Goal: Entertainment & Leisure: Consume media (video, audio)

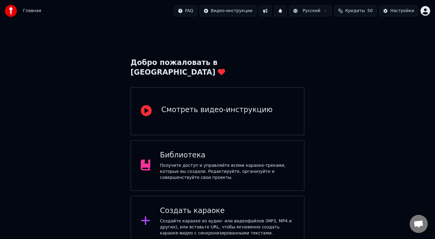
click at [348, 12] on button "Кредиты 50" at bounding box center [355, 10] width 43 height 11
click at [218, 218] on div "Создайте караоке из аудио- или видеофайлов (MP3, MP4 и других), или вставьте UR…" at bounding box center [227, 227] width 135 height 18
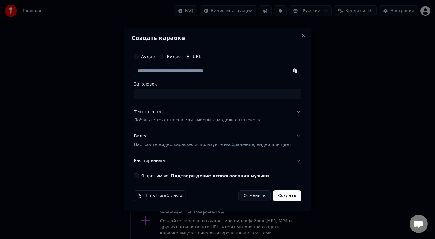
click at [186, 72] on input "text" at bounding box center [217, 71] width 167 height 12
paste input "**********"
type input "**********"
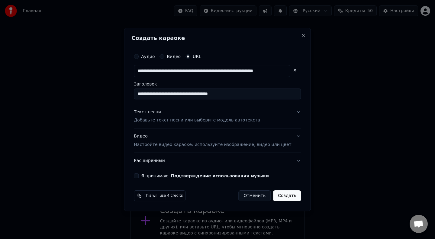
type input "**********"
click at [166, 121] on p "Добавьте текст песни или выберите модель автотекста" at bounding box center [197, 121] width 126 height 6
type input "**********"
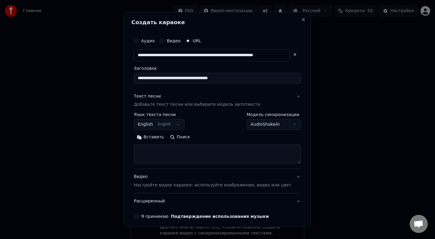
click at [174, 126] on button "English English" at bounding box center [159, 124] width 51 height 11
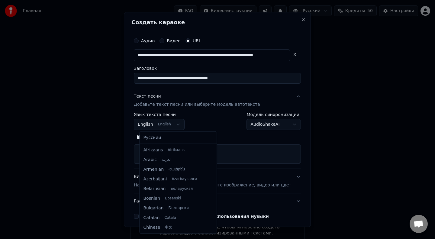
scroll to position [48, 0]
select select "**"
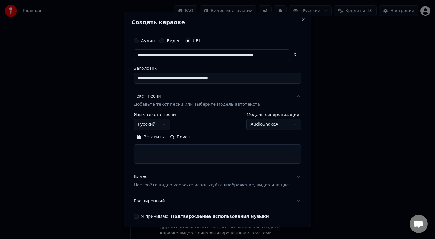
click at [169, 156] on textarea at bounding box center [217, 154] width 167 height 19
paste textarea "**********"
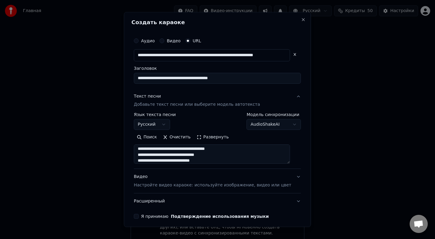
scroll to position [25, 0]
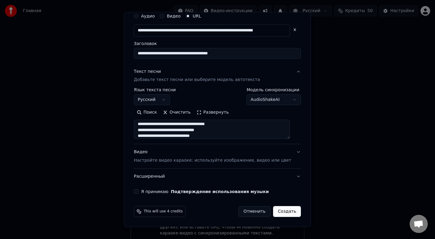
type textarea "**********"
click at [284, 212] on button "Создать" at bounding box center [287, 211] width 28 height 11
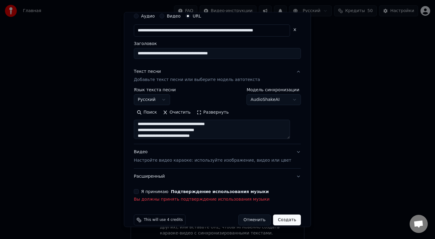
click at [139, 193] on button "Я принимаю Подтверждение использования музыки" at bounding box center [136, 191] width 5 height 5
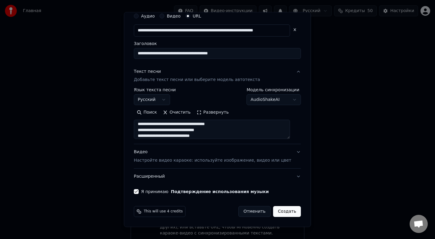
click at [277, 213] on button "Создать" at bounding box center [287, 211] width 28 height 11
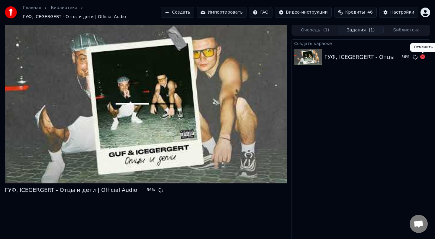
click at [422, 57] on icon at bounding box center [423, 56] width 5 height 5
click at [410, 57] on div "ГУФ, ICEGERGERT - Отцы и дети | Official Audio" at bounding box center [391, 57] width 132 height 8
click at [423, 59] on icon at bounding box center [423, 56] width 5 height 5
click at [189, 14] on button "Создать" at bounding box center [177, 12] width 33 height 11
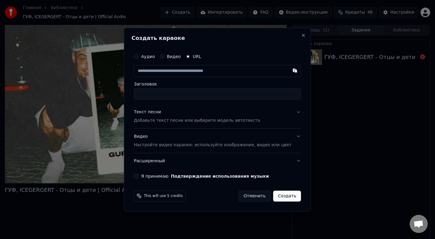
click at [166, 118] on p "Добавьте текст песни или выберите модель автотекста" at bounding box center [197, 121] width 126 height 6
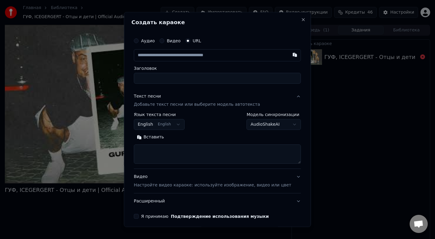
click at [169, 123] on body "**********" at bounding box center [217, 119] width 435 height 239
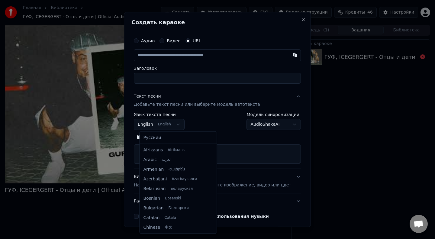
scroll to position [48, 0]
select select "**"
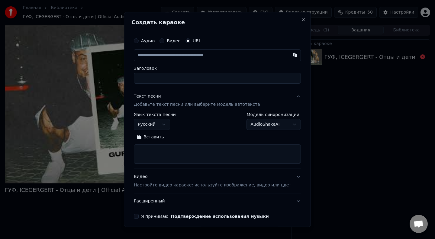
click at [158, 138] on button "Вставить" at bounding box center [150, 138] width 33 height 10
type textarea "**********"
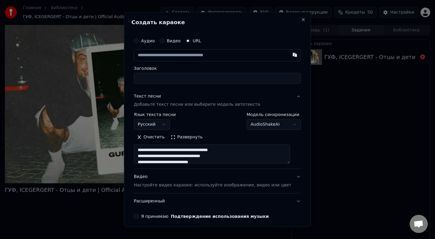
click at [184, 57] on input "text" at bounding box center [217, 55] width 167 height 12
click at [290, 55] on button "button" at bounding box center [295, 54] width 12 height 11
type input "**********"
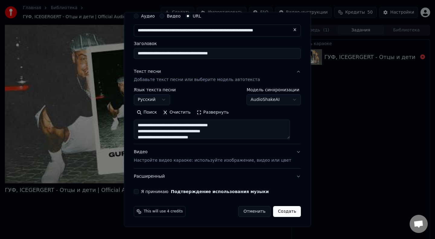
type input "**********"
click at [139, 194] on button "Я принимаю Подтверждение использования музыки" at bounding box center [136, 191] width 5 height 5
click at [281, 209] on button "Создать" at bounding box center [287, 211] width 28 height 11
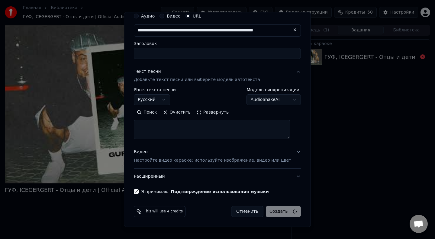
select select
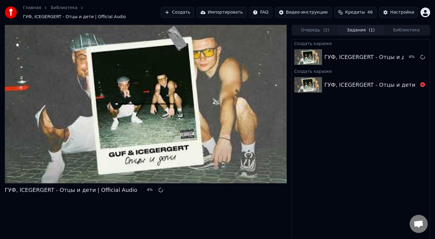
click at [412, 29] on button "Библиотека" at bounding box center [407, 30] width 46 height 9
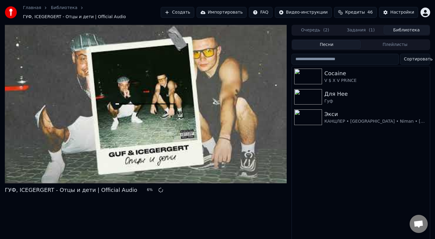
click at [358, 30] on button "Задания ( 1 )" at bounding box center [361, 30] width 46 height 9
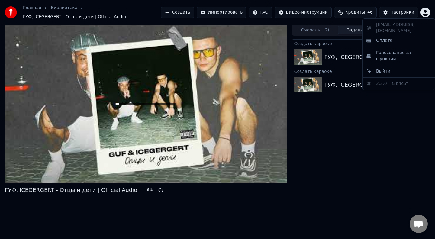
click at [424, 12] on html "Главная Библиотека ГУФ, ICEGERGERT - Отцы и дети | Official Audio Создать Импор…" at bounding box center [217, 119] width 435 height 239
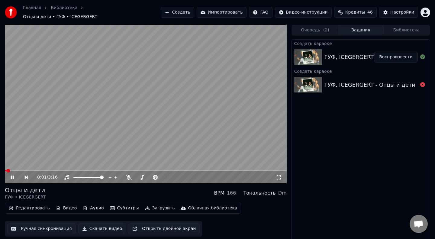
click at [399, 55] on button "Воспроизвести" at bounding box center [396, 57] width 44 height 11
click at [129, 175] on icon at bounding box center [129, 177] width 6 height 5
click at [12, 175] on icon at bounding box center [13, 177] width 4 height 4
click at [141, 175] on div at bounding box center [156, 177] width 49 height 6
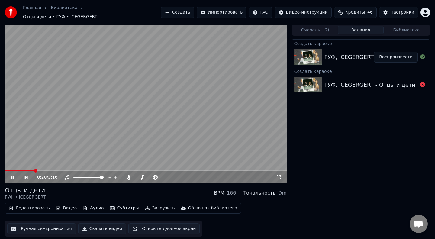
click at [142, 171] on div "0:20 / 3:16" at bounding box center [146, 177] width 282 height 12
click at [135, 177] on span at bounding box center [135, 177] width 0 height 1
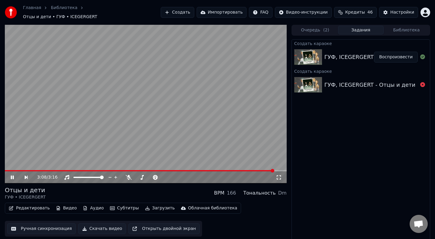
click at [7, 167] on video at bounding box center [146, 104] width 282 height 159
click at [7, 170] on span at bounding box center [140, 170] width 270 height 1
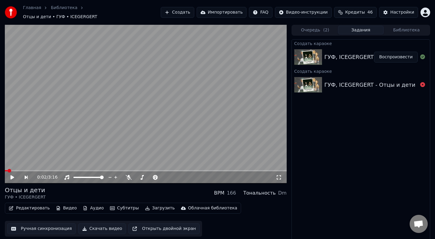
click at [11, 175] on icon at bounding box center [13, 177] width 4 height 4
click at [281, 175] on icon at bounding box center [279, 177] width 6 height 5
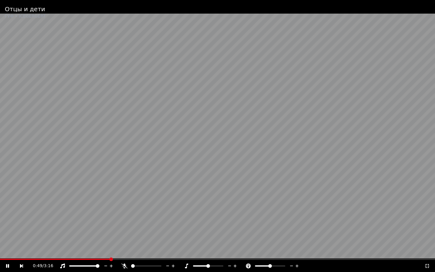
click at [100, 239] on video at bounding box center [217, 136] width 435 height 272
click at [99, 239] on div "0:50 / 3:16" at bounding box center [217, 266] width 435 height 12
click at [98, 239] on span at bounding box center [55, 259] width 111 height 1
click at [0, 182] on video at bounding box center [217, 136] width 435 height 272
click at [234, 239] on video at bounding box center [217, 136] width 435 height 272
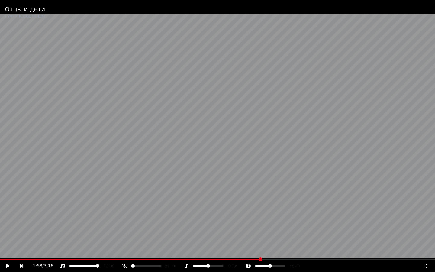
click at [233, 239] on video at bounding box center [217, 136] width 435 height 272
click at [228, 239] on video at bounding box center [217, 136] width 435 height 272
click at [227, 239] on span at bounding box center [114, 259] width 228 height 1
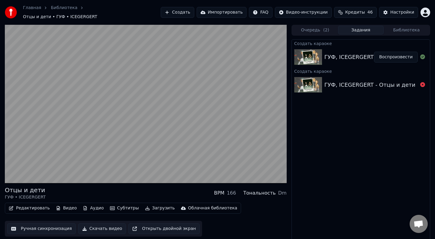
click at [400, 29] on button "Библиотека" at bounding box center [407, 30] width 46 height 9
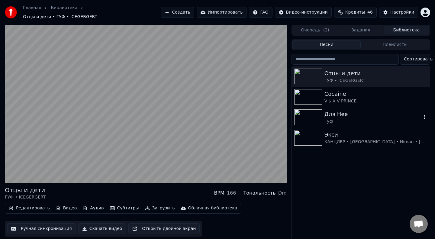
click at [331, 112] on div "Для Нее" at bounding box center [373, 114] width 97 height 8
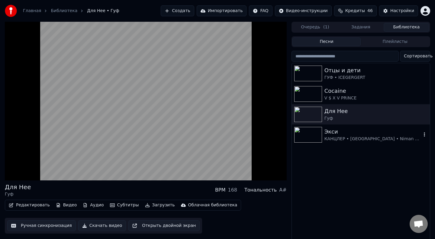
click at [305, 138] on img at bounding box center [309, 135] width 28 height 16
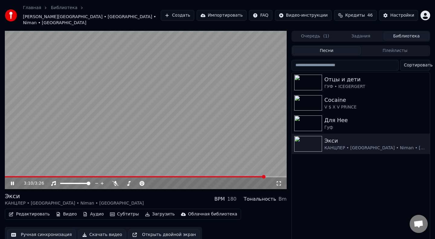
click at [124, 177] on div "3:10 / 3:26" at bounding box center [146, 183] width 282 height 12
click at [126, 176] on span at bounding box center [136, 176] width 262 height 1
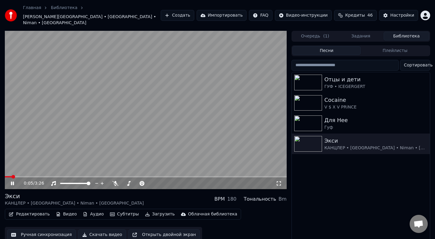
click at [12, 176] on span at bounding box center [8, 176] width 7 height 1
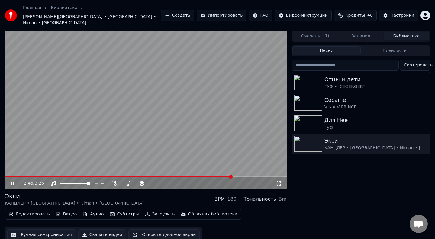
click at [190, 170] on video at bounding box center [146, 110] width 282 height 159
click at [189, 176] on span at bounding box center [97, 176] width 184 height 1
click at [138, 133] on video at bounding box center [146, 110] width 282 height 159
click at [187, 176] on span at bounding box center [119, 176] width 228 height 1
click at [195, 176] on span at bounding box center [146, 176] width 282 height 1
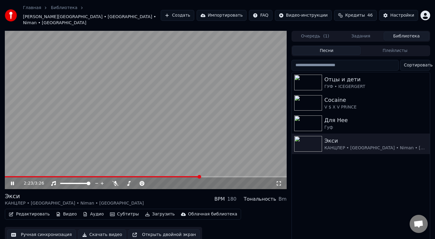
click at [200, 176] on span at bounding box center [102, 176] width 195 height 1
click at [195, 177] on div "2:26 / 3:26" at bounding box center [146, 183] width 282 height 12
click at [195, 176] on span at bounding box center [105, 176] width 201 height 1
click at [15, 177] on div "3:09 / 3:26" at bounding box center [146, 183] width 282 height 12
click at [16, 177] on div "3:10 / 3:26" at bounding box center [146, 183] width 282 height 12
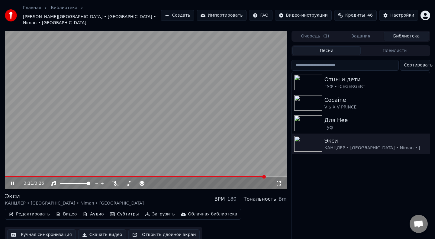
click at [7, 176] on span at bounding box center [135, 176] width 261 height 1
click at [328, 104] on div "V $ X V PRiNCE" at bounding box center [373, 107] width 97 height 6
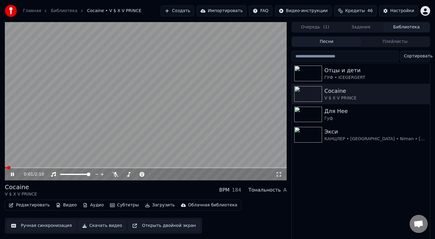
click at [7, 168] on span at bounding box center [6, 167] width 2 height 1
click at [11, 174] on icon at bounding box center [12, 175] width 3 height 4
click at [316, 70] on img at bounding box center [309, 74] width 28 height 16
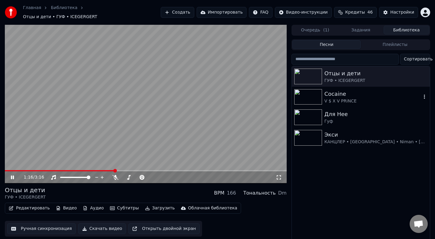
click at [310, 96] on img at bounding box center [309, 97] width 28 height 16
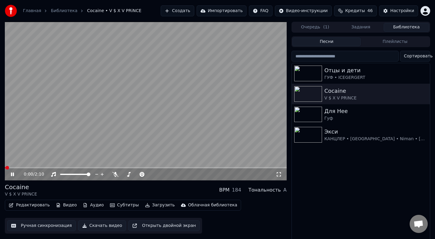
click at [84, 100] on video at bounding box center [146, 101] width 282 height 159
click at [184, 11] on button "Создать" at bounding box center [177, 10] width 33 height 11
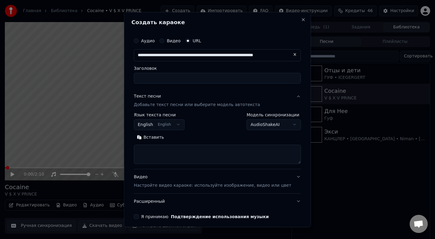
scroll to position [0, 26]
type input "**********"
click at [162, 143] on div "Вставить" at bounding box center [217, 148] width 167 height 31
click at [173, 124] on body "**********" at bounding box center [217, 119] width 435 height 239
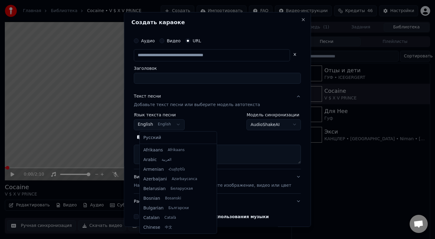
scroll to position [48, 0]
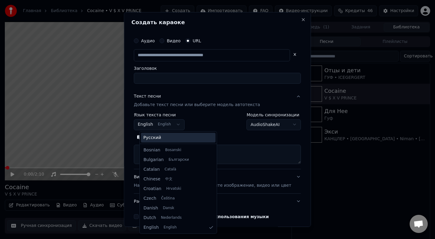
type input "**********"
type input "********"
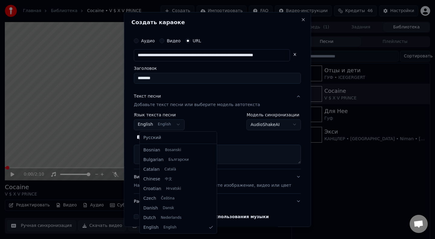
select select "**"
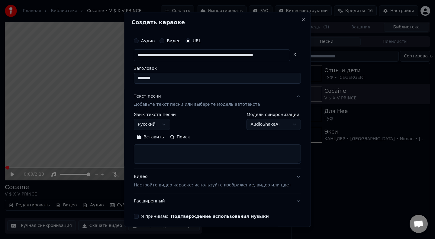
click at [170, 58] on input "**********" at bounding box center [212, 55] width 156 height 12
click at [145, 54] on input "**********" at bounding box center [212, 55] width 156 height 12
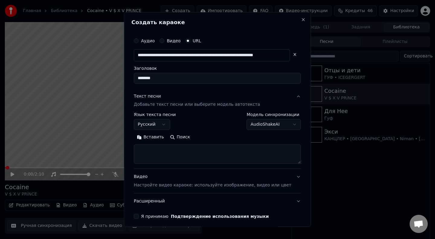
click at [145, 54] on input "**********" at bounding box center [212, 55] width 156 height 12
paste input "text"
type input "**********"
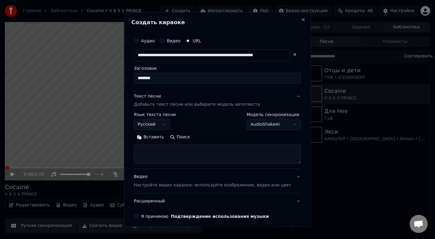
scroll to position [0, 14]
type input "**********"
click at [173, 150] on textarea at bounding box center [217, 154] width 167 height 19
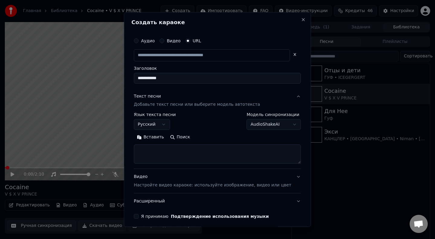
paste textarea "**********"
type input "**********"
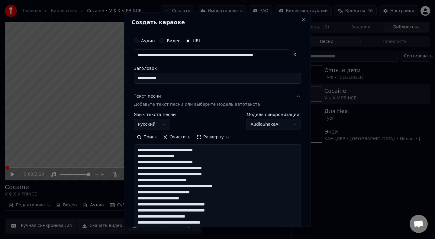
scroll to position [279, 0]
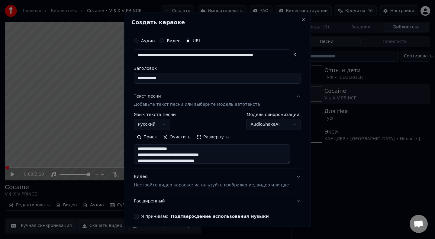
type textarea "**********"
click at [139, 217] on button "Я принимаю Подтверждение использования музыки" at bounding box center [136, 216] width 5 height 5
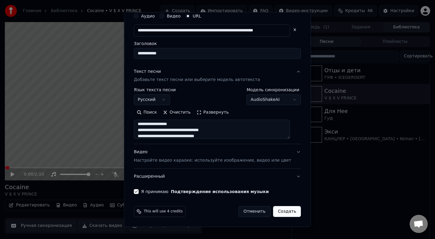
click at [278, 211] on button "Создать" at bounding box center [287, 211] width 28 height 11
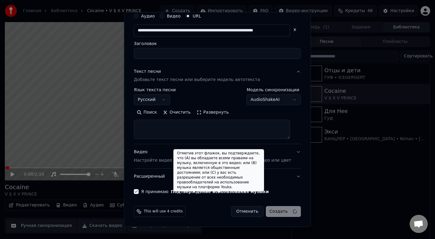
select select
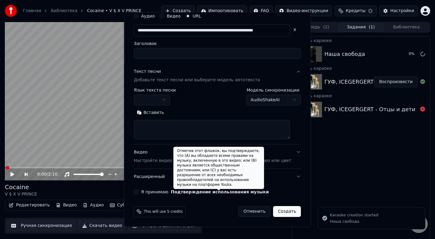
scroll to position [0, 0]
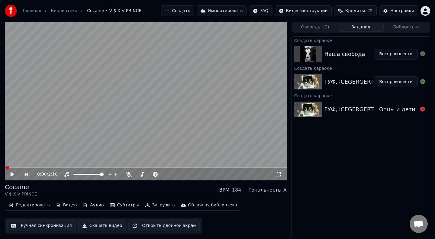
click at [389, 54] on button "Воспроизвести" at bounding box center [396, 54] width 44 height 11
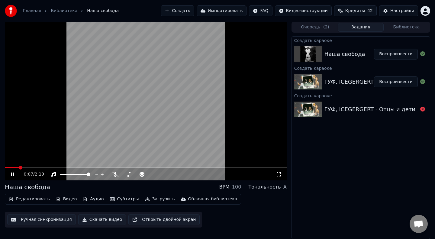
click at [19, 167] on span at bounding box center [146, 167] width 282 height 1
click at [7, 167] on span at bounding box center [6, 167] width 2 height 1
click at [42, 153] on video at bounding box center [146, 101] width 282 height 159
click at [30, 158] on video at bounding box center [146, 101] width 282 height 159
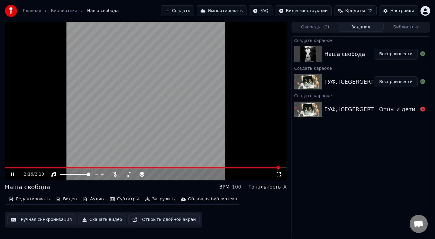
click at [6, 168] on span at bounding box center [142, 167] width 275 height 1
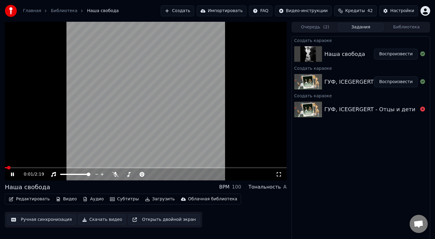
click at [6, 168] on span at bounding box center [6, 167] width 2 height 1
click at [156, 173] on div at bounding box center [169, 174] width 49 height 6
click at [156, 174] on span at bounding box center [156, 174] width 15 height 1
click at [85, 168] on span at bounding box center [45, 167] width 81 height 1
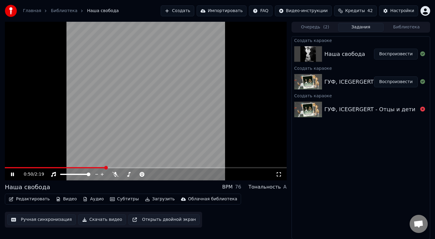
click at [106, 167] on span at bounding box center [55, 167] width 101 height 1
click at [103, 168] on span at bounding box center [54, 167] width 99 height 1
click at [127, 168] on span at bounding box center [71, 167] width 132 height 1
click at [130, 168] on span at bounding box center [67, 167] width 125 height 1
click at [125, 168] on span at bounding box center [69, 167] width 129 height 1
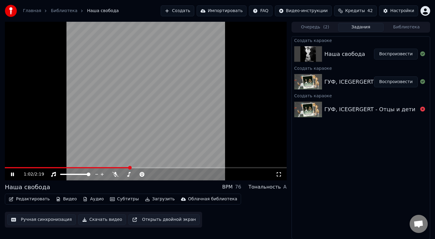
click at [129, 167] on span at bounding box center [67, 167] width 125 height 1
click at [155, 167] on span at bounding box center [146, 167] width 282 height 1
click at [235, 167] on video at bounding box center [146, 101] width 282 height 159
click at [235, 167] on span at bounding box center [129, 167] width 249 height 1
click at [222, 145] on video at bounding box center [146, 101] width 282 height 159
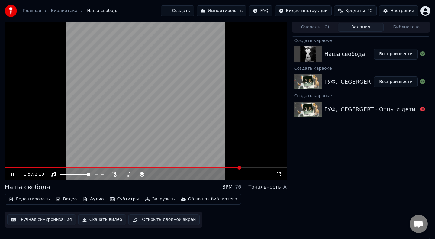
click at [239, 167] on span at bounding box center [123, 167] width 236 height 1
click at [142, 174] on icon at bounding box center [142, 174] width 5 height 5
click at [6, 167] on span at bounding box center [143, 167] width 276 height 1
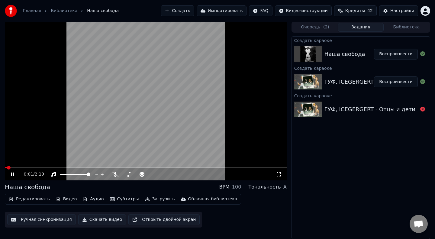
click at [1, 168] on div "0:01 / 2:19 Наша свобода BPM 100 Тональность A Редактировать Видео [PERSON_NAME…" at bounding box center [217, 131] width 435 height 218
click at [8, 168] on span at bounding box center [7, 168] width 4 height 4
click at [395, 58] on button "Воспроизвести" at bounding box center [396, 54] width 44 height 11
click at [395, 54] on button "Воспроизвести" at bounding box center [396, 54] width 44 height 11
click at [80, 167] on span at bounding box center [146, 167] width 282 height 1
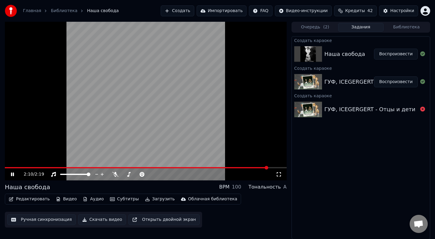
click at [6, 168] on span at bounding box center [136, 167] width 263 height 1
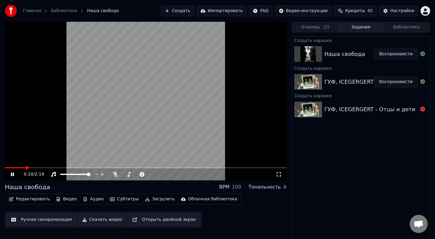
click at [39, 168] on span at bounding box center [146, 167] width 282 height 1
click at [50, 167] on span at bounding box center [31, 167] width 52 height 1
click at [51, 151] on video at bounding box center [146, 101] width 282 height 159
click at [5, 167] on span at bounding box center [5, 167] width 0 height 1
click at [11, 175] on icon at bounding box center [13, 174] width 4 height 4
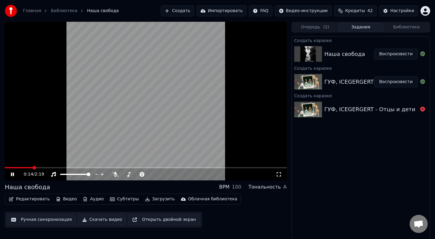
click at [32, 167] on span at bounding box center [146, 167] width 282 height 1
click at [18, 168] on span at bounding box center [53, 167] width 96 height 1
click at [29, 167] on span at bounding box center [146, 167] width 282 height 1
click at [38, 167] on span at bounding box center [146, 167] width 282 height 1
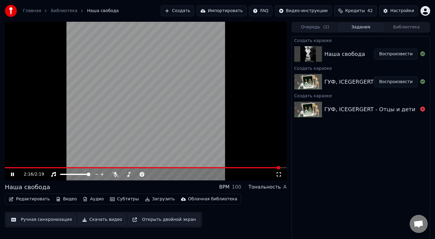
click at [8, 167] on span at bounding box center [143, 167] width 276 height 1
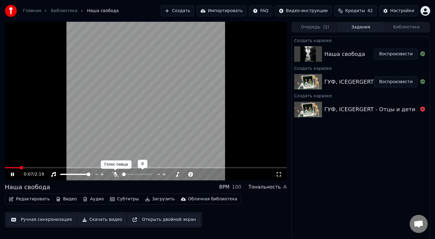
click at [115, 176] on icon at bounding box center [115, 174] width 6 height 5
click at [129, 175] on span at bounding box center [125, 174] width 7 height 1
click at [133, 175] on div at bounding box center [143, 174] width 49 height 6
click at [137, 176] on span at bounding box center [138, 175] width 4 height 4
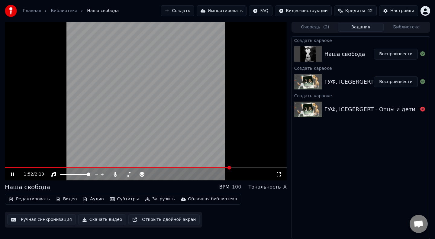
click at [230, 168] on span at bounding box center [118, 167] width 226 height 1
click at [231, 168] on span at bounding box center [132, 167] width 254 height 1
click at [225, 169] on div "2:08 / 2:19" at bounding box center [146, 174] width 282 height 12
click at [224, 166] on video at bounding box center [146, 101] width 282 height 159
click at [224, 167] on span at bounding box center [135, 167] width 260 height 1
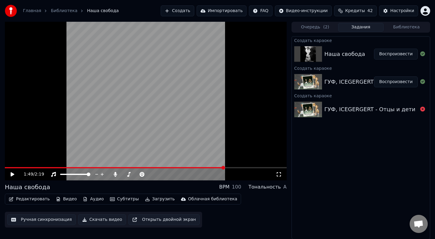
click at [218, 150] on video at bounding box center [146, 101] width 282 height 159
click at [233, 168] on span at bounding box center [120, 167] width 230 height 1
click at [199, 127] on video at bounding box center [146, 101] width 282 height 159
click at [150, 99] on video at bounding box center [146, 101] width 282 height 159
click at [211, 168] on span at bounding box center [121, 167] width 232 height 1
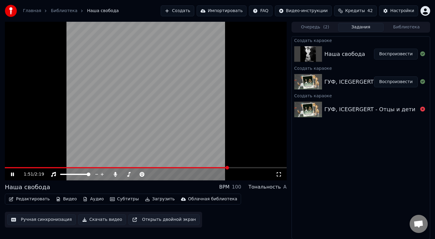
click at [228, 167] on span at bounding box center [117, 167] width 224 height 1
click at [9, 167] on video at bounding box center [146, 101] width 282 height 159
click at [7, 168] on span at bounding box center [134, 167] width 259 height 1
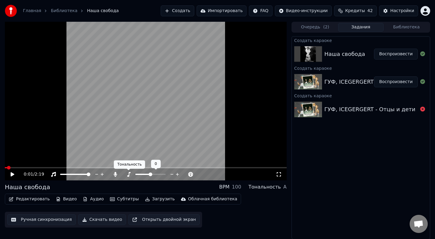
click at [132, 172] on div at bounding box center [156, 174] width 49 height 6
click at [117, 174] on icon at bounding box center [115, 174] width 6 height 5
click at [14, 176] on icon at bounding box center [17, 174] width 14 height 5
click at [28, 168] on div "0:01 / 2:19" at bounding box center [146, 174] width 282 height 12
click at [29, 168] on div "0:03 / 2:19" at bounding box center [146, 174] width 282 height 12
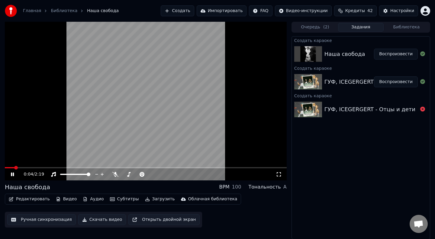
click at [29, 167] on span at bounding box center [146, 167] width 282 height 1
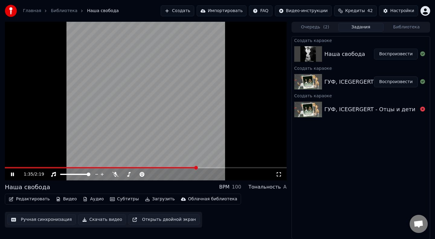
click at [7, 168] on span at bounding box center [101, 167] width 192 height 1
click at [281, 175] on icon at bounding box center [279, 174] width 4 height 4
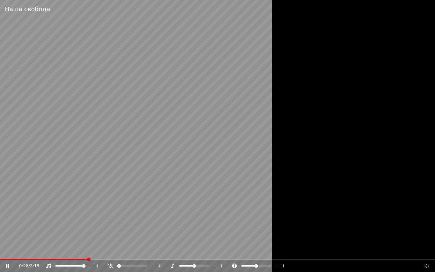
click at [3, 239] on video at bounding box center [217, 136] width 435 height 272
click at [2, 239] on span at bounding box center [44, 259] width 88 height 1
click at [5, 239] on icon at bounding box center [12, 266] width 14 height 5
click at [32, 239] on span at bounding box center [217, 259] width 435 height 1
click at [51, 239] on span at bounding box center [217, 259] width 435 height 1
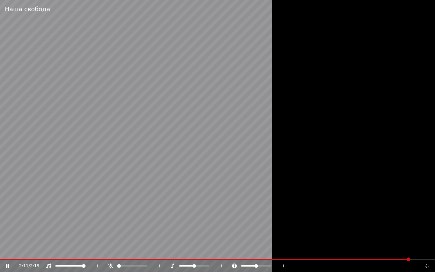
click at [4, 239] on span at bounding box center [205, 259] width 410 height 1
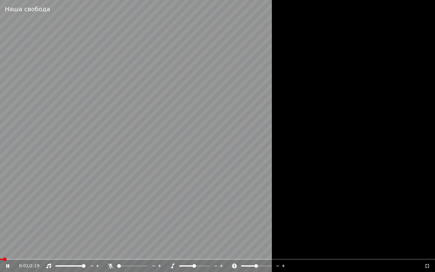
click at [3, 239] on span at bounding box center [1, 259] width 3 height 1
click at [113, 188] on video at bounding box center [217, 136] width 435 height 272
click at [0, 239] on span at bounding box center [0, 259] width 0 height 1
click at [30, 239] on span at bounding box center [217, 259] width 435 height 1
click at [5, 239] on icon at bounding box center [12, 266] width 14 height 5
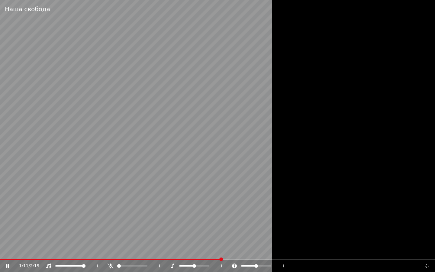
click at [164, 239] on span at bounding box center [110, 259] width 221 height 1
click at [181, 239] on video at bounding box center [217, 136] width 435 height 272
click at [180, 239] on span at bounding box center [104, 259] width 208 height 1
click at [164, 215] on video at bounding box center [217, 136] width 435 height 272
click at [187, 239] on span at bounding box center [93, 259] width 187 height 1
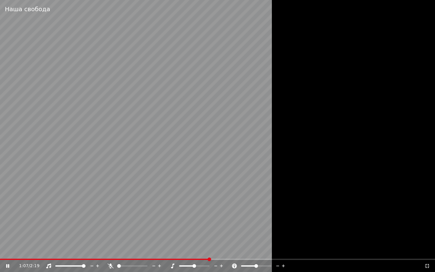
click at [191, 239] on span at bounding box center [105, 259] width 210 height 1
click at [196, 239] on span at bounding box center [98, 259] width 196 height 1
click at [192, 239] on span at bounding box center [96, 259] width 193 height 1
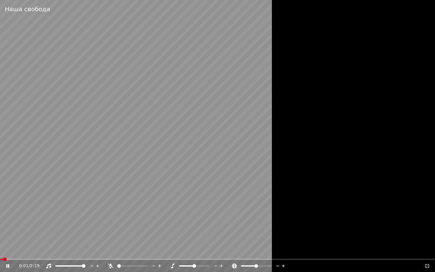
click at [2, 239] on span at bounding box center [1, 259] width 3 height 1
click at [39, 239] on span at bounding box center [217, 259] width 435 height 1
click at [56, 239] on span at bounding box center [217, 259] width 435 height 1
click at [177, 239] on span at bounding box center [88, 259] width 177 height 1
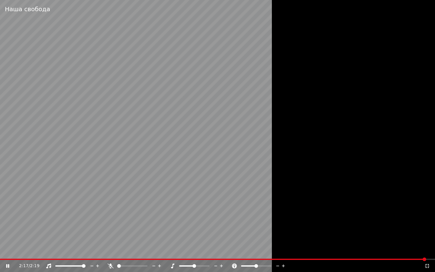
click at [11, 239] on video at bounding box center [217, 136] width 435 height 272
click at [5, 239] on div "2:17 / 2:19" at bounding box center [217, 266] width 435 height 12
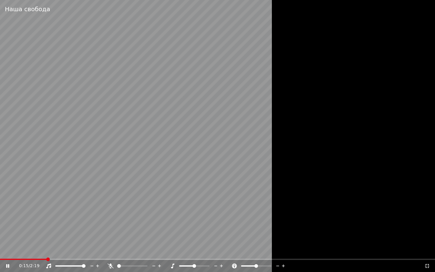
click at [47, 239] on span at bounding box center [23, 259] width 47 height 1
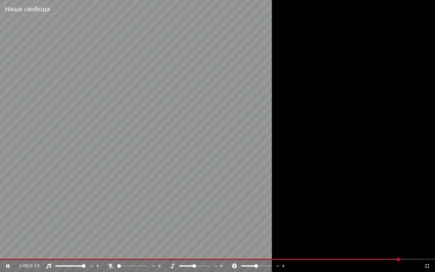
click at [3, 239] on span at bounding box center [200, 259] width 400 height 1
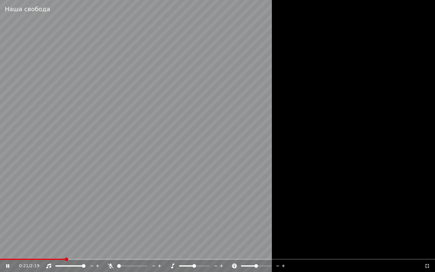
click at [65, 239] on span at bounding box center [217, 259] width 435 height 1
click at [49, 239] on span at bounding box center [25, 259] width 50 height 1
click at [41, 239] on video at bounding box center [217, 136] width 435 height 272
click at [43, 239] on span at bounding box center [43, 259] width 87 height 1
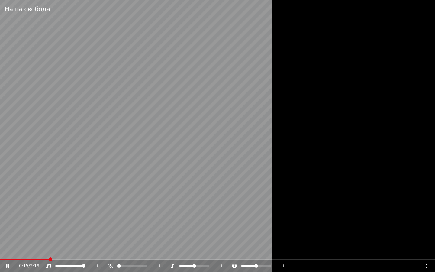
click at [51, 239] on span at bounding box center [51, 260] width 4 height 4
click at [62, 239] on div "0:25 / 2:19" at bounding box center [217, 266] width 435 height 12
click at [62, 239] on video at bounding box center [217, 136] width 435 height 272
click at [59, 239] on span at bounding box center [29, 259] width 59 height 1
click at [56, 229] on video at bounding box center [217, 136] width 435 height 272
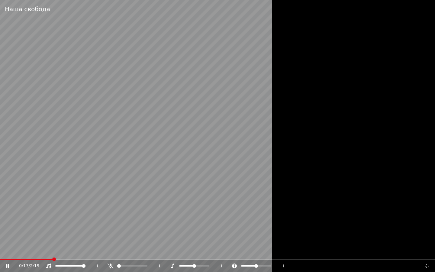
click at [53, 239] on span at bounding box center [26, 259] width 53 height 1
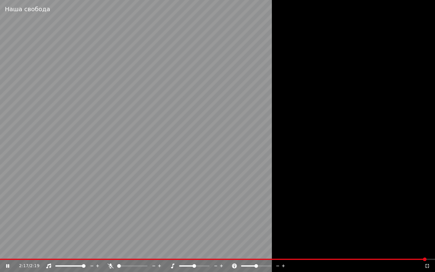
click at [45, 239] on video at bounding box center [217, 136] width 435 height 272
click at [47, 239] on span at bounding box center [215, 259] width 430 height 1
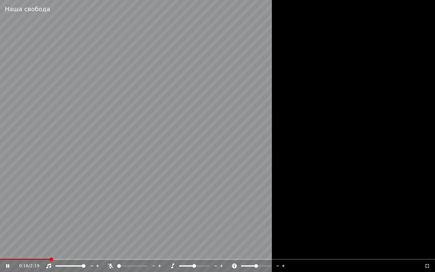
click at [55, 239] on div "0:16 / 2:19" at bounding box center [217, 266] width 435 height 12
click at [45, 239] on span at bounding box center [23, 259] width 47 height 1
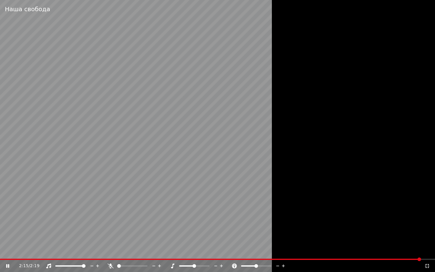
click at [50, 239] on video at bounding box center [217, 136] width 435 height 272
click at [54, 239] on div "2:15 / 2:19" at bounding box center [217, 266] width 435 height 12
click at [55, 239] on span at bounding box center [211, 259] width 422 height 1
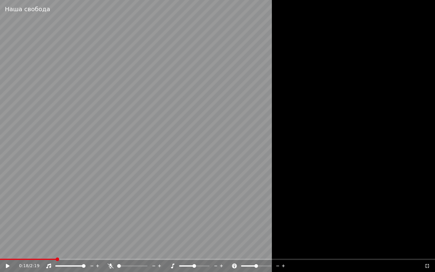
click at [75, 216] on video at bounding box center [217, 136] width 435 height 272
click at [48, 239] on span at bounding box center [36, 259] width 73 height 1
click at [183, 239] on span at bounding box center [106, 259] width 212 height 1
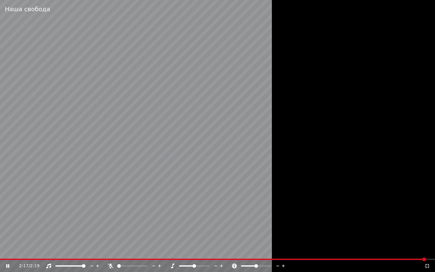
click at [3, 239] on video at bounding box center [217, 136] width 435 height 272
click at [31, 239] on span at bounding box center [213, 259] width 427 height 1
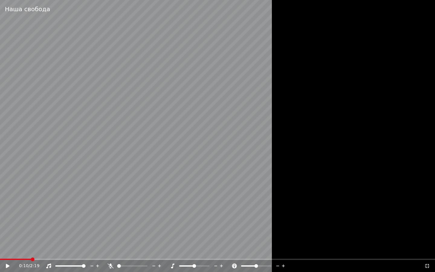
click at [5, 239] on icon at bounding box center [12, 266] width 14 height 5
click at [131, 239] on span at bounding box center [132, 265] width 30 height 1
click at [29, 239] on span at bounding box center [46, 259] width 92 height 1
click at [38, 239] on video at bounding box center [217, 136] width 435 height 272
click at [41, 239] on span at bounding box center [217, 259] width 435 height 1
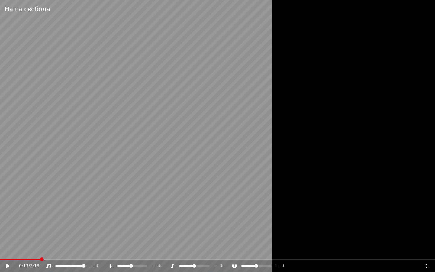
click at [39, 225] on video at bounding box center [217, 136] width 435 height 272
drag, startPoint x: 128, startPoint y: 267, endPoint x: 90, endPoint y: 267, distance: 37.8
click at [90, 239] on div "1:08 / 2:19" at bounding box center [221, 266] width 405 height 6
click at [117, 239] on span at bounding box center [122, 265] width 11 height 1
click at [18, 239] on span at bounding box center [109, 259] width 219 height 1
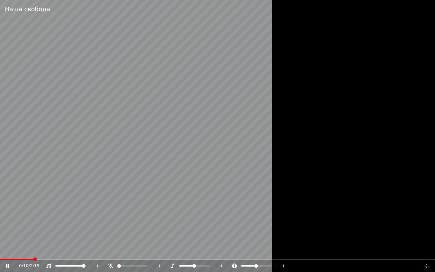
click at [52, 239] on span at bounding box center [217, 259] width 435 height 1
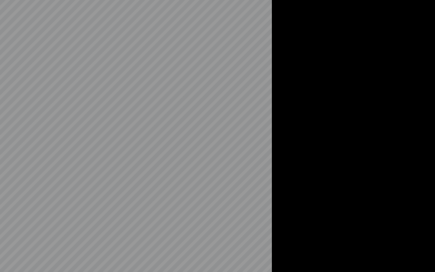
click at [72, 239] on div at bounding box center [217, 136] width 435 height 272
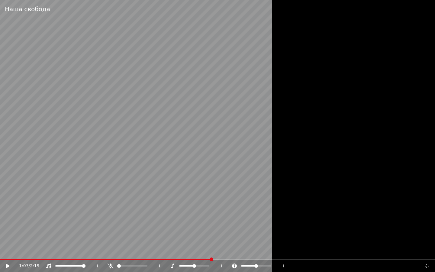
click at [178, 239] on video at bounding box center [217, 136] width 435 height 272
click at [177, 239] on span at bounding box center [88, 259] width 177 height 1
click at [7, 239] on span at bounding box center [199, 259] width 399 height 1
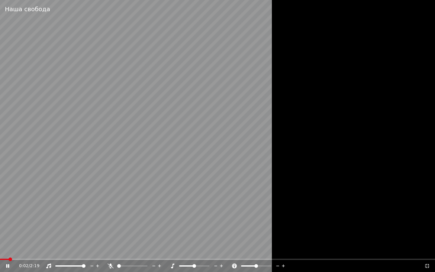
click at [31, 239] on video at bounding box center [217, 136] width 435 height 272
click at [33, 239] on div "0:03 / 2:19" at bounding box center [217, 266] width 435 height 12
click at [33, 239] on span at bounding box center [217, 259] width 435 height 1
click at [112, 204] on video at bounding box center [217, 136] width 435 height 272
click at [54, 239] on video at bounding box center [217, 136] width 435 height 272
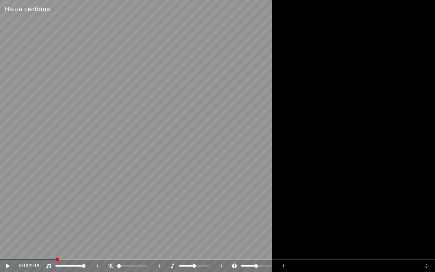
click at [55, 239] on span at bounding box center [217, 259] width 435 height 1
click at [104, 200] on video at bounding box center [217, 136] width 435 height 272
click at [57, 239] on span at bounding box center [61, 259] width 123 height 1
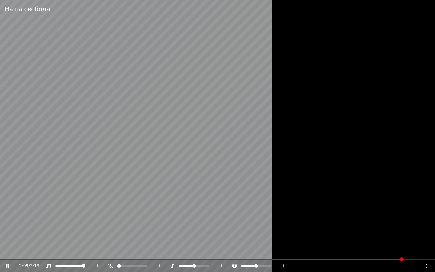
click at [41, 239] on video at bounding box center [217, 136] width 435 height 272
click at [48, 239] on span at bounding box center [204, 259] width 409 height 1
click at [32, 239] on video at bounding box center [217, 136] width 435 height 272
click at [32, 239] on span at bounding box center [208, 259] width 416 height 1
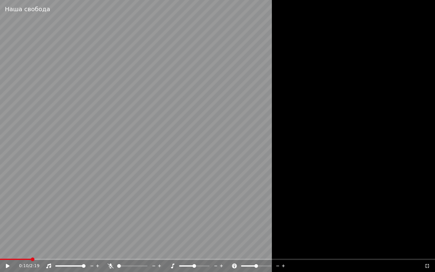
click at [67, 214] on video at bounding box center [217, 136] width 435 height 272
click at [37, 239] on span at bounding box center [18, 259] width 37 height 1
click at [48, 235] on video at bounding box center [217, 136] width 435 height 272
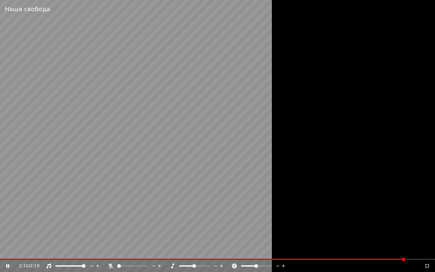
click at [40, 239] on span at bounding box center [202, 259] width 405 height 1
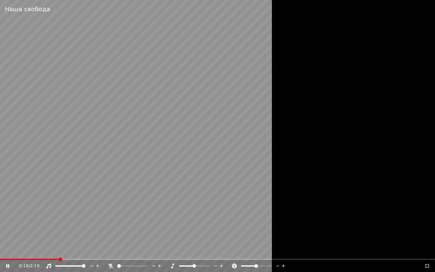
click at [59, 239] on span at bounding box center [217, 259] width 435 height 1
click at [49, 239] on span at bounding box center [33, 259] width 66 height 1
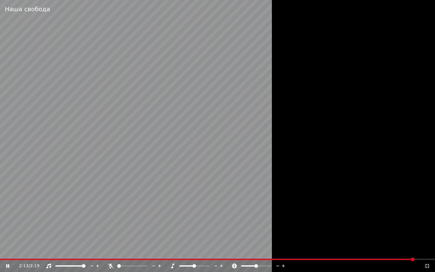
click at [36, 239] on span at bounding box center [207, 259] width 415 height 1
click at [48, 239] on span at bounding box center [213, 259] width 427 height 1
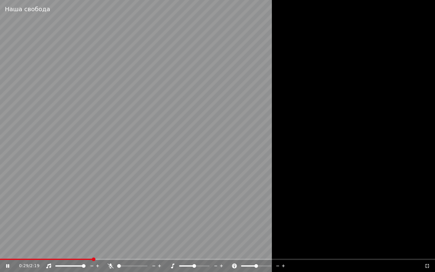
click at [35, 239] on span at bounding box center [46, 259] width 93 height 1
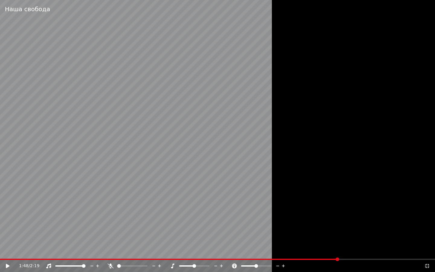
click at [427, 239] on icon at bounding box center [427, 266] width 4 height 4
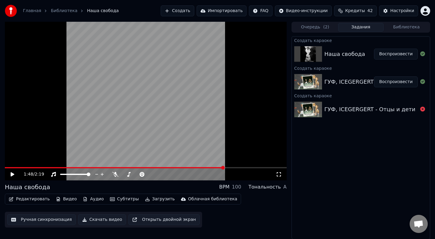
click at [397, 81] on button "Воспроизвести" at bounding box center [396, 81] width 44 height 11
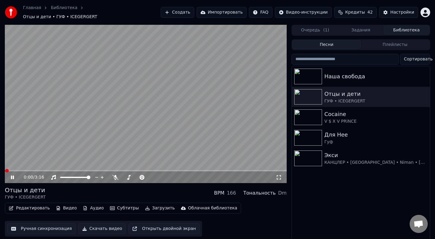
click at [403, 29] on button "Библиотека" at bounding box center [407, 30] width 46 height 9
click at [352, 14] on span "Кредиты" at bounding box center [356, 12] width 20 height 6
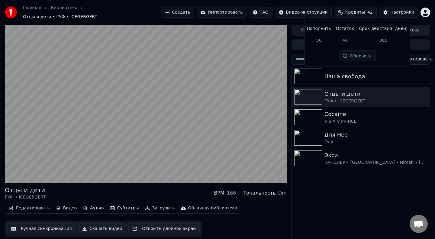
click at [352, 14] on span "Кредиты" at bounding box center [356, 12] width 20 height 6
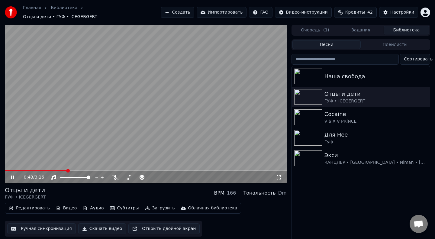
click at [404, 44] on button "Плейлисты" at bounding box center [395, 44] width 69 height 9
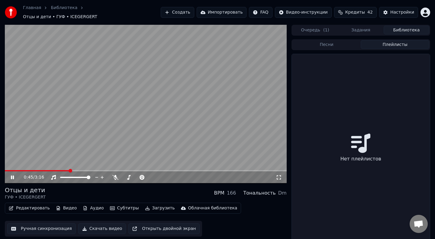
click at [325, 42] on button "Песни" at bounding box center [327, 44] width 69 height 9
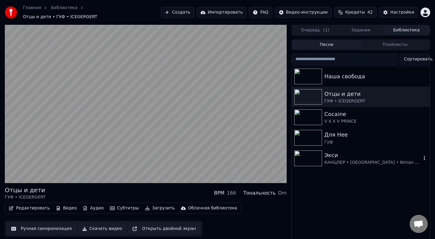
click at [328, 156] on div "Экси" at bounding box center [373, 155] width 97 height 8
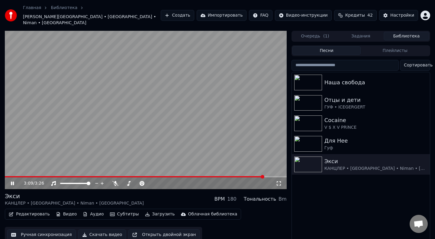
click at [11, 176] on span at bounding box center [134, 176] width 259 height 1
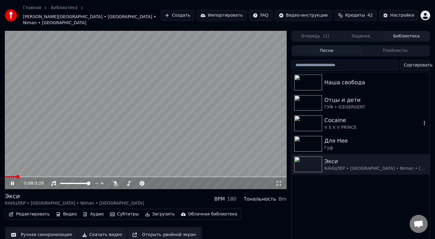
click at [307, 116] on img at bounding box center [309, 124] width 28 height 16
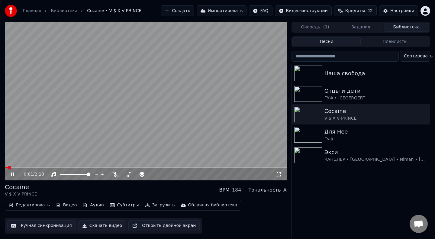
click at [43, 148] on video at bounding box center [146, 101] width 282 height 159
click at [41, 148] on video at bounding box center [146, 101] width 282 height 159
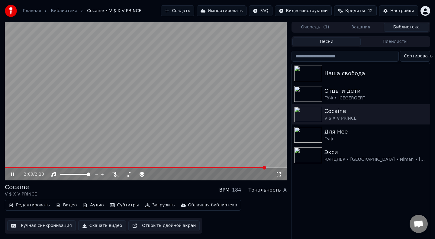
click at [10, 167] on span at bounding box center [135, 167] width 261 height 1
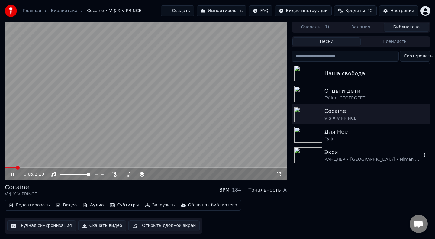
click at [310, 161] on img at bounding box center [309, 156] width 28 height 16
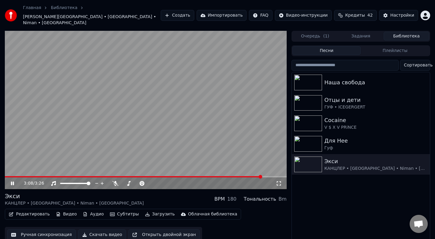
click at [123, 93] on video at bounding box center [146, 110] width 282 height 159
click at [315, 117] on img at bounding box center [309, 124] width 28 height 16
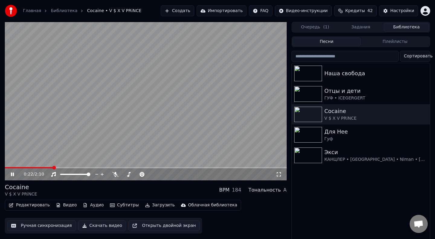
click at [8, 168] on span at bounding box center [29, 167] width 48 height 1
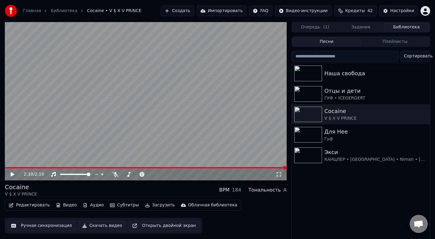
click at [9, 167] on span at bounding box center [146, 167] width 282 height 1
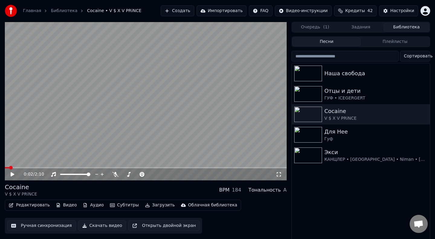
click at [12, 175] on icon at bounding box center [13, 174] width 4 height 4
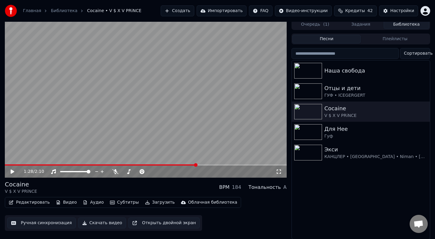
scroll to position [3, 0]
drag, startPoint x: 4, startPoint y: 191, endPoint x: 26, endPoint y: 191, distance: 22.1
click at [26, 191] on div "1:28 / 2:10 Cocaine V $ X V PRiNCE BPM 184 Тональность A Редактировать Видео Ау…" at bounding box center [217, 129] width 435 height 220
click at [189, 15] on button "Создать" at bounding box center [177, 10] width 33 height 11
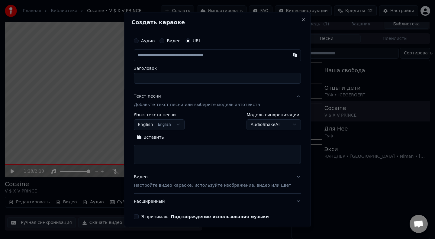
click at [155, 57] on input "text" at bounding box center [217, 55] width 167 height 12
type input "**********"
click at [161, 78] on input "Заголовок" at bounding box center [217, 78] width 167 height 11
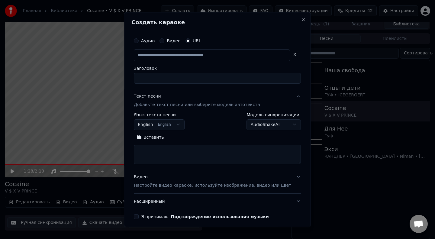
type input "**********"
click at [171, 127] on body "**********" at bounding box center [217, 116] width 435 height 239
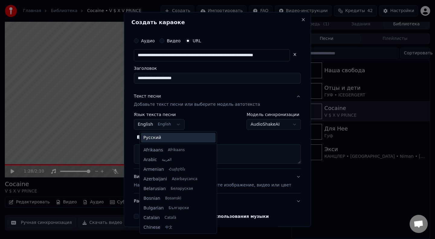
scroll to position [48, 0]
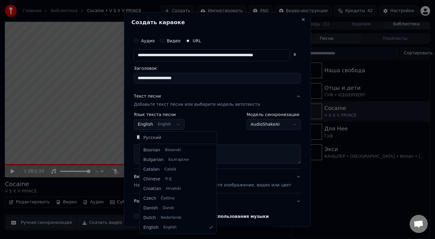
select select "**"
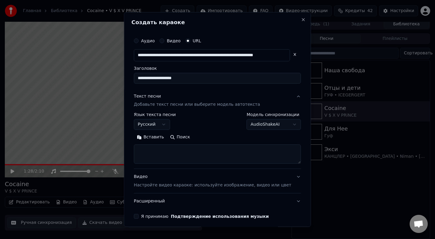
click at [157, 152] on textarea at bounding box center [217, 154] width 167 height 19
paste textarea "**********"
type textarea "**********"
click at [137, 186] on div "**********" at bounding box center [217, 119] width 187 height 215
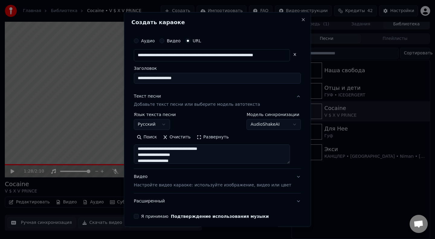
click at [139, 217] on button "Я принимаю Подтверждение использования музыки" at bounding box center [136, 216] width 5 height 5
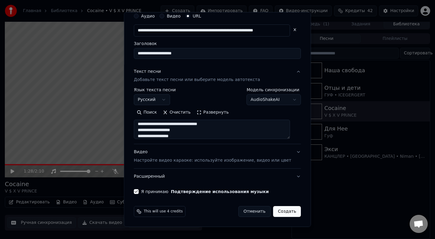
click at [281, 212] on button "Создать" at bounding box center [287, 211] width 28 height 11
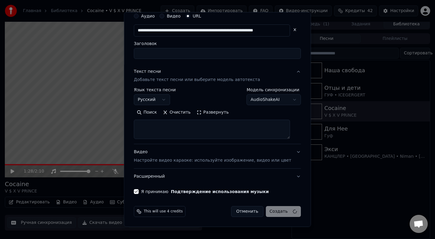
select select
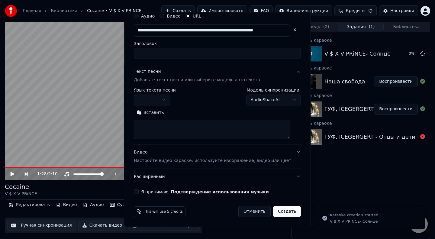
scroll to position [0, 0]
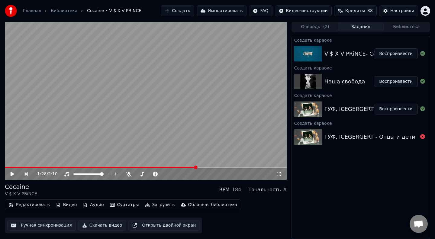
click at [386, 53] on button "Воспроизвести" at bounding box center [396, 53] width 44 height 11
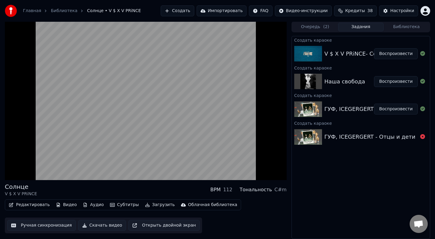
click at [102, 132] on video at bounding box center [146, 100] width 282 height 159
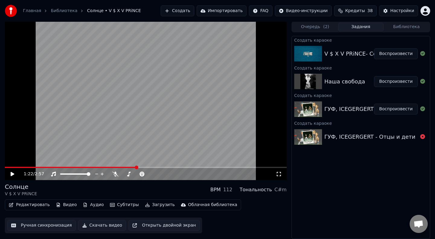
click at [180, 13] on button "Создать" at bounding box center [177, 10] width 33 height 11
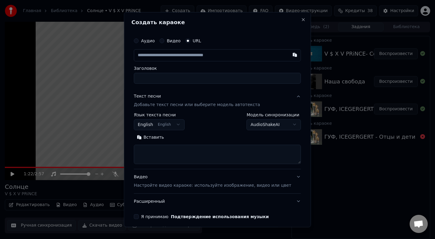
click at [162, 57] on input "text" at bounding box center [217, 55] width 167 height 12
type input "**********"
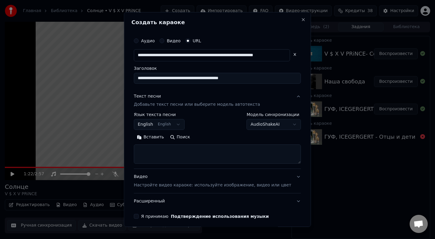
scroll to position [0, 0]
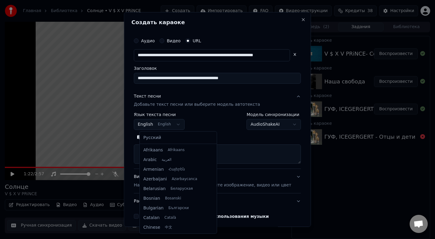
click at [162, 127] on body "Главная Библиотека Солнце • V $ X V PRiNCE Создать Импортировать FAQ Видео-инст…" at bounding box center [217, 119] width 435 height 239
select select "**"
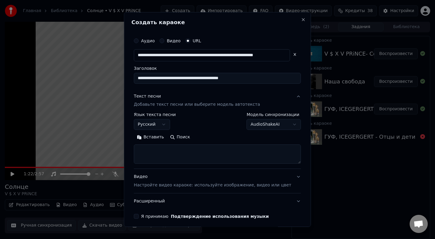
click at [139, 217] on button "Я принимаю Подтверждение использования музыки" at bounding box center [136, 216] width 5 height 5
click at [167, 158] on textarea at bounding box center [217, 154] width 167 height 19
paste textarea "**********"
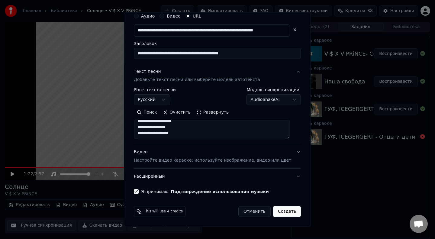
type textarea "**********"
click at [277, 210] on button "Создать" at bounding box center [287, 211] width 28 height 11
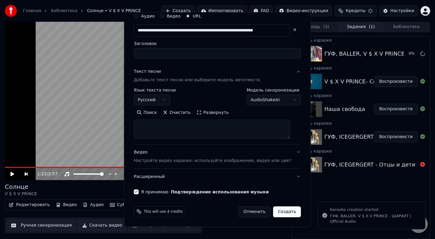
scroll to position [0, 0]
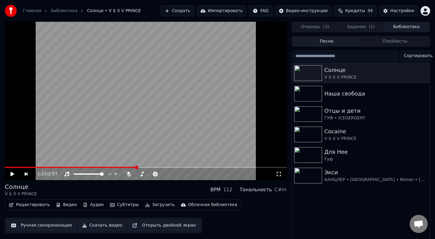
click at [401, 27] on button "Библиотека" at bounding box center [407, 27] width 46 height 9
click at [321, 92] on img at bounding box center [309, 94] width 28 height 16
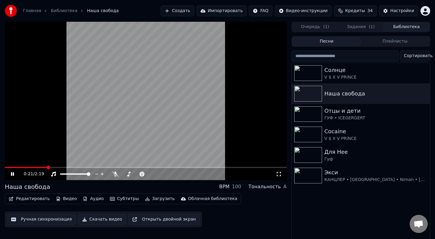
click at [47, 168] on span at bounding box center [146, 167] width 282 height 1
click at [39, 168] on span at bounding box center [27, 167] width 45 height 1
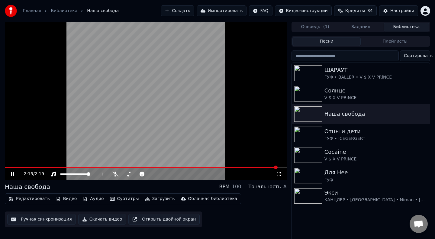
click at [16, 167] on span at bounding box center [141, 167] width 273 height 1
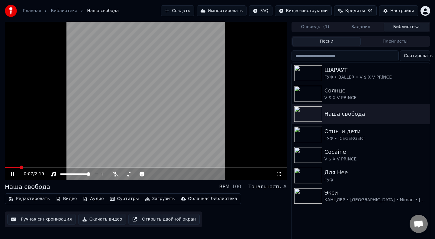
click at [35, 166] on video at bounding box center [146, 100] width 282 height 159
click at [35, 167] on span at bounding box center [146, 167] width 282 height 1
click at [42, 155] on video at bounding box center [146, 100] width 282 height 159
click at [114, 167] on span at bounding box center [59, 167] width 109 height 1
click at [132, 166] on video at bounding box center [146, 100] width 282 height 159
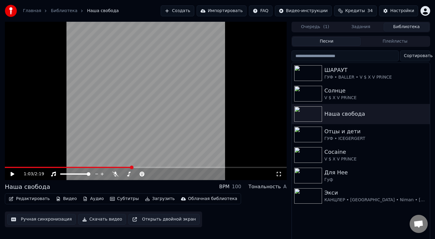
click at [132, 167] on span at bounding box center [68, 167] width 127 height 1
click at [124, 167] on span at bounding box center [64, 167] width 119 height 1
click at [120, 142] on video at bounding box center [146, 100] width 282 height 159
click at [119, 166] on video at bounding box center [146, 100] width 282 height 159
click at [117, 165] on video at bounding box center [146, 100] width 282 height 159
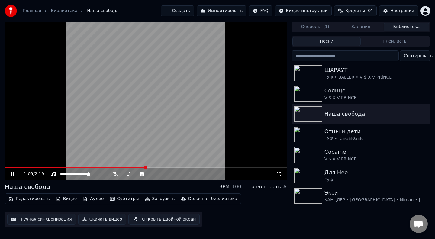
click at [117, 165] on video at bounding box center [146, 100] width 282 height 159
click at [117, 166] on video at bounding box center [146, 100] width 282 height 159
click at [118, 167] on span at bounding box center [61, 167] width 113 height 1
click at [118, 167] on span at bounding box center [71, 167] width 132 height 1
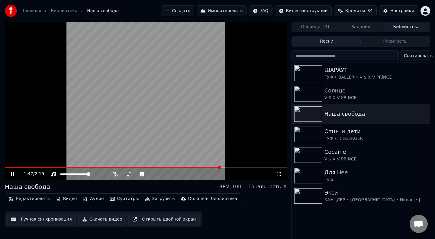
click at [191, 41] on video at bounding box center [146, 100] width 282 height 159
click at [323, 73] on div at bounding box center [310, 73] width 30 height 16
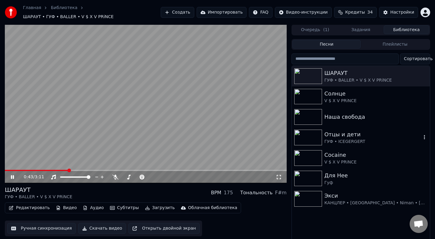
click at [309, 134] on img at bounding box center [309, 138] width 28 height 16
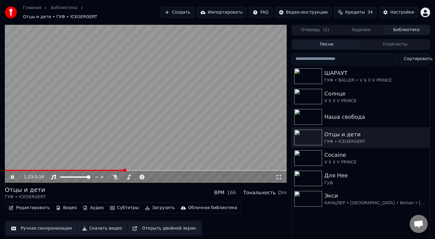
click at [164, 170] on span at bounding box center [146, 170] width 282 height 1
click at [160, 170] on span at bounding box center [82, 170] width 155 height 1
click at [309, 175] on img at bounding box center [309, 179] width 28 height 16
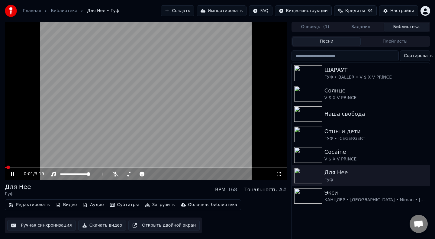
click at [19, 168] on span at bounding box center [146, 167] width 282 height 1
click at [109, 113] on video at bounding box center [146, 100] width 282 height 159
click at [179, 12] on button "Создать" at bounding box center [177, 10] width 33 height 11
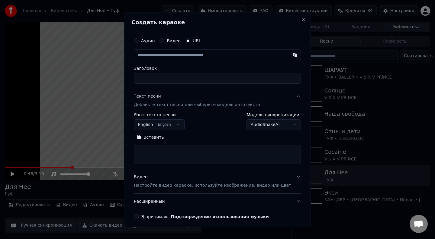
click at [161, 52] on input "text" at bounding box center [217, 55] width 167 height 12
type input "**********"
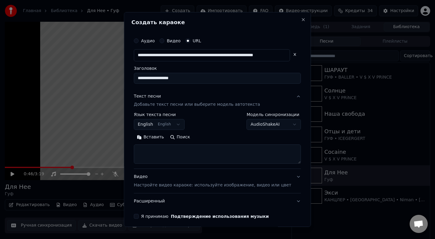
type input "**********"
click at [176, 129] on body "**********" at bounding box center [217, 119] width 435 height 239
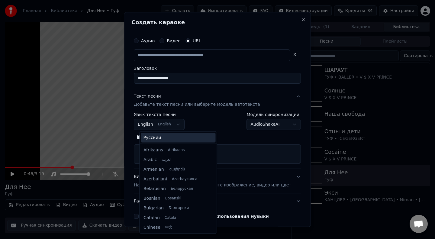
scroll to position [48, 0]
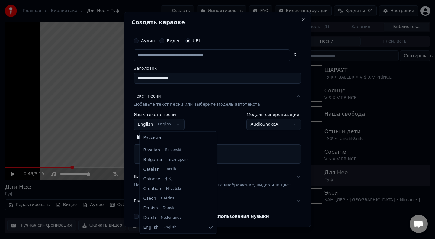
select select "**"
type input "**********"
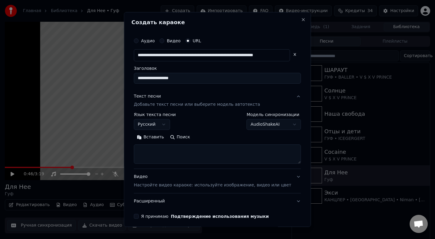
click at [151, 148] on textarea at bounding box center [217, 154] width 167 height 19
paste textarea "**********"
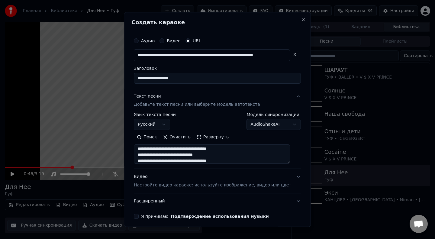
scroll to position [25, 0]
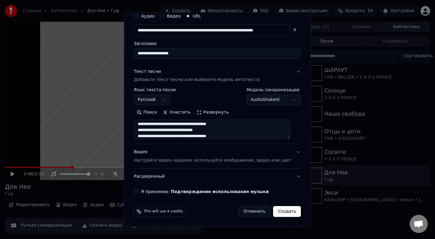
type textarea "**********"
click at [139, 194] on button "Я принимаю Подтверждение использования музыки" at bounding box center [136, 191] width 5 height 5
click at [280, 213] on button "Создать" at bounding box center [287, 211] width 28 height 11
select select
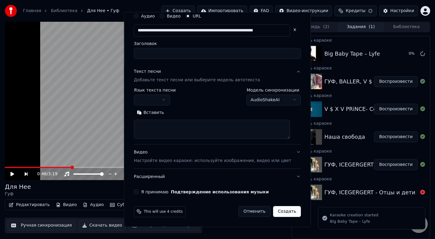
scroll to position [0, 0]
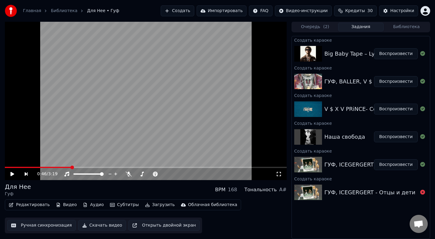
click at [395, 56] on button "Воспроизвести" at bounding box center [396, 53] width 44 height 11
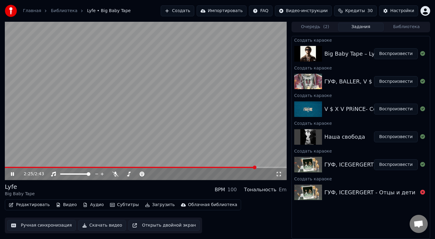
click at [15, 168] on span at bounding box center [131, 167] width 252 height 1
click at [15, 167] on span at bounding box center [110, 167] width 210 height 1
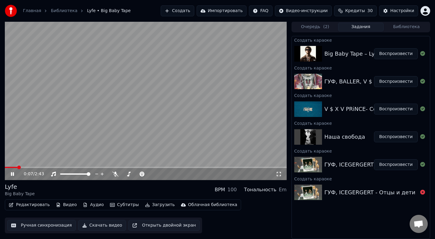
click at [25, 168] on div "0:07 / 2:43" at bounding box center [146, 174] width 282 height 12
click at [30, 168] on div "0:08 / 2:43" at bounding box center [146, 174] width 282 height 12
click at [31, 167] on span at bounding box center [146, 167] width 282 height 1
click at [38, 167] on span at bounding box center [146, 167] width 282 height 1
click at [34, 167] on span at bounding box center [23, 167] width 36 height 1
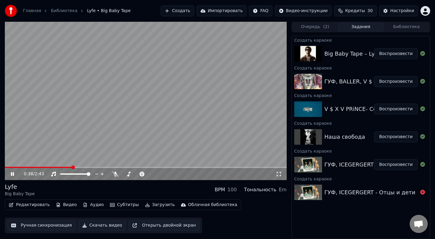
click at [89, 127] on video at bounding box center [146, 100] width 282 height 159
click at [390, 137] on button "Воспроизвести" at bounding box center [396, 137] width 44 height 11
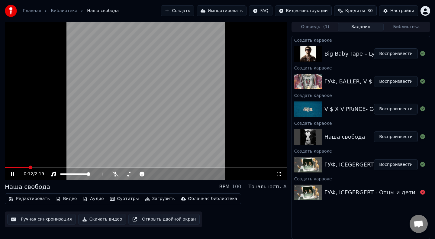
click at [28, 167] on span at bounding box center [17, 167] width 24 height 1
click at [43, 168] on div "0:14 / 2:19" at bounding box center [146, 174] width 282 height 12
click at [407, 26] on button "Библиотека" at bounding box center [407, 27] width 46 height 9
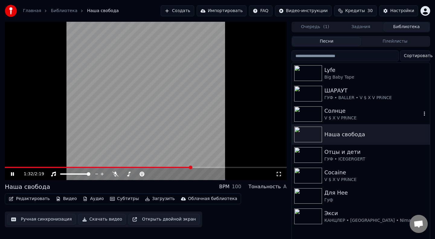
scroll to position [3, 0]
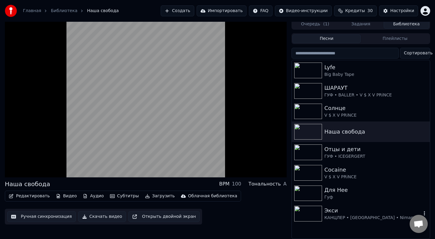
click at [311, 210] on img at bounding box center [309, 214] width 28 height 16
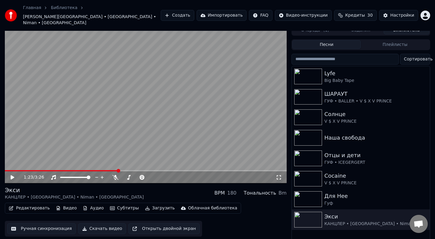
click at [7, 170] on span at bounding box center [61, 170] width 113 height 1
click at [14, 175] on icon at bounding box center [17, 177] width 14 height 5
click at [137, 105] on video at bounding box center [146, 104] width 282 height 159
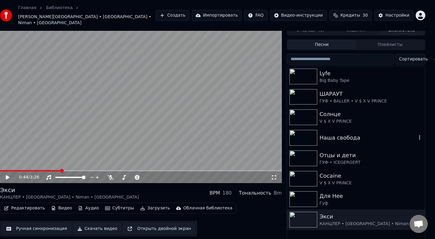
click at [322, 134] on div "Наша свобода" at bounding box center [368, 138] width 97 height 8
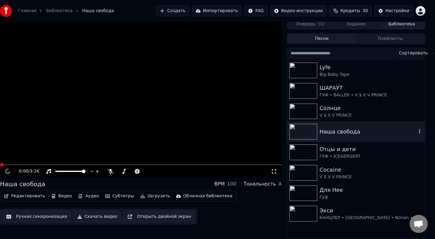
scroll to position [3, 5]
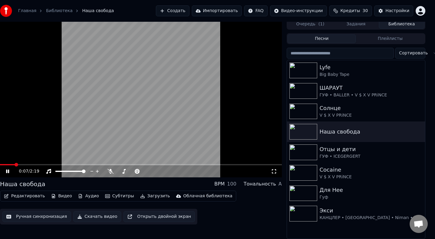
click at [29, 165] on div "0:07 / 2:19" at bounding box center [141, 171] width 282 height 12
click at [31, 165] on span at bounding box center [141, 164] width 282 height 1
click at [309, 153] on img at bounding box center [304, 153] width 28 height 16
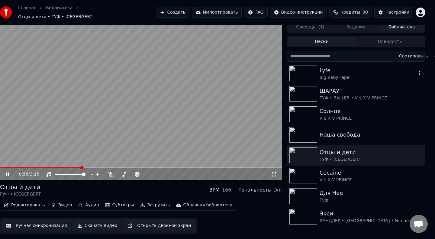
click at [305, 71] on img at bounding box center [304, 74] width 28 height 16
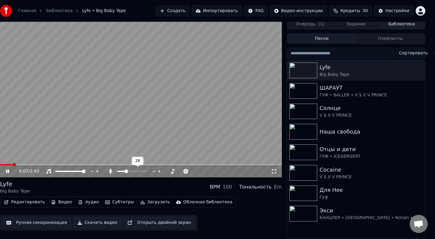
click at [125, 171] on span at bounding box center [132, 171] width 30 height 1
click at [129, 172] on span at bounding box center [132, 171] width 30 height 1
click at [146, 164] on span at bounding box center [141, 164] width 282 height 1
click at [131, 105] on video at bounding box center [141, 98] width 282 height 159
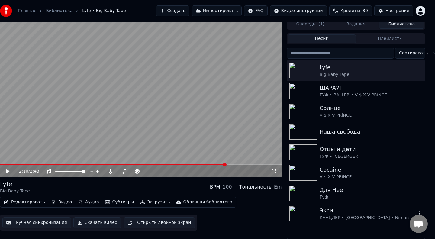
click at [317, 213] on img at bounding box center [304, 214] width 28 height 16
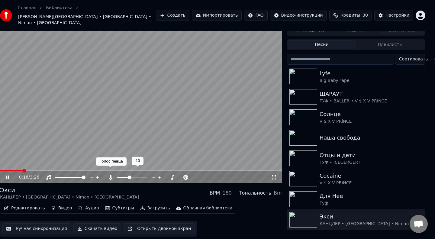
click at [110, 175] on icon at bounding box center [110, 177] width 3 height 5
click at [306, 171] on img at bounding box center [304, 179] width 28 height 16
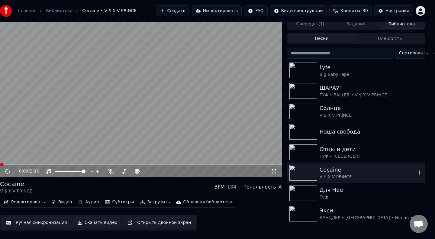
scroll to position [3, 5]
click at [22, 164] on span at bounding box center [141, 164] width 282 height 1
